Goal: Information Seeking & Learning: Learn about a topic

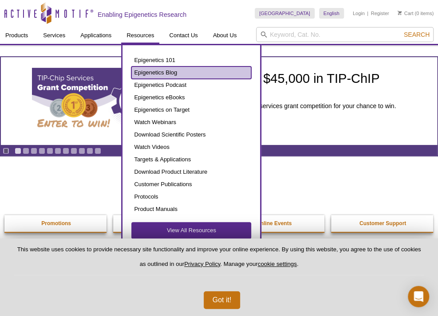
click at [159, 71] on link "Epigenetics Blog" at bounding box center [191, 73] width 120 height 12
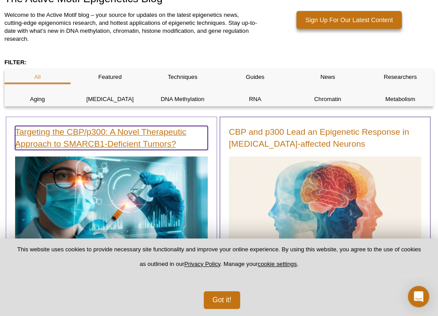
click at [151, 144] on link "Targeting the CBP/p300: A Novel Therapeutic Approach to SMARCB1-Deficient Tumor…" at bounding box center [111, 138] width 192 height 24
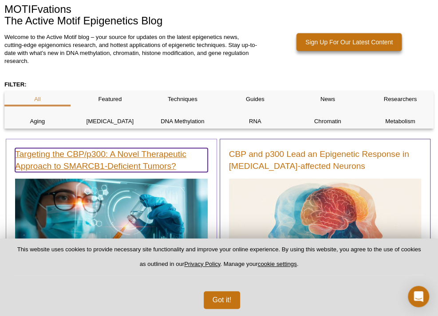
scroll to position [111, 0]
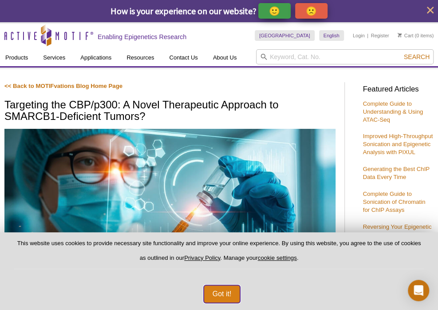
click at [226, 291] on button "Got it!" at bounding box center [222, 294] width 37 height 18
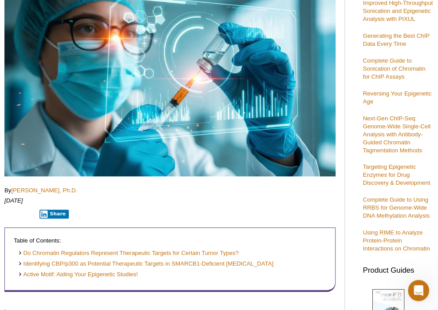
click at [184, 204] on p "September 9, 2025" at bounding box center [169, 200] width 331 height 8
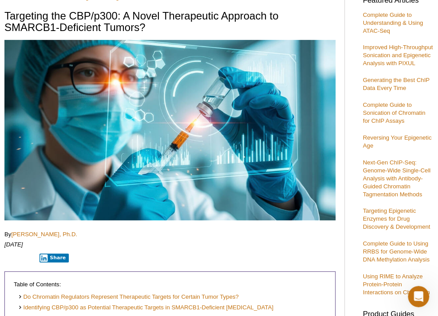
scroll to position [89, 0]
